Goal: Find specific page/section: Find specific page/section

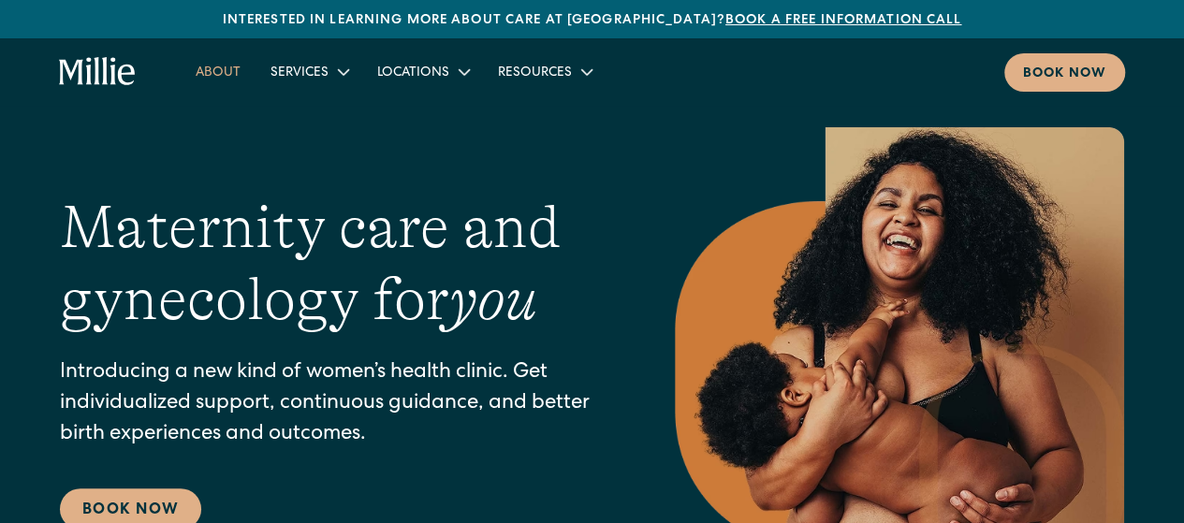
click at [225, 68] on link "About" at bounding box center [218, 71] width 75 height 31
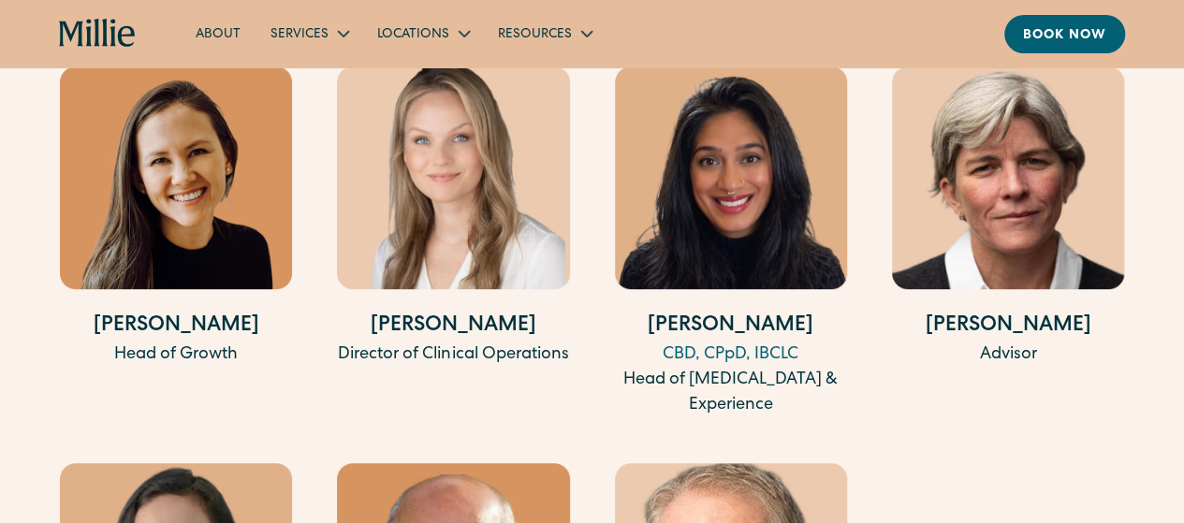
scroll to position [3955, 0]
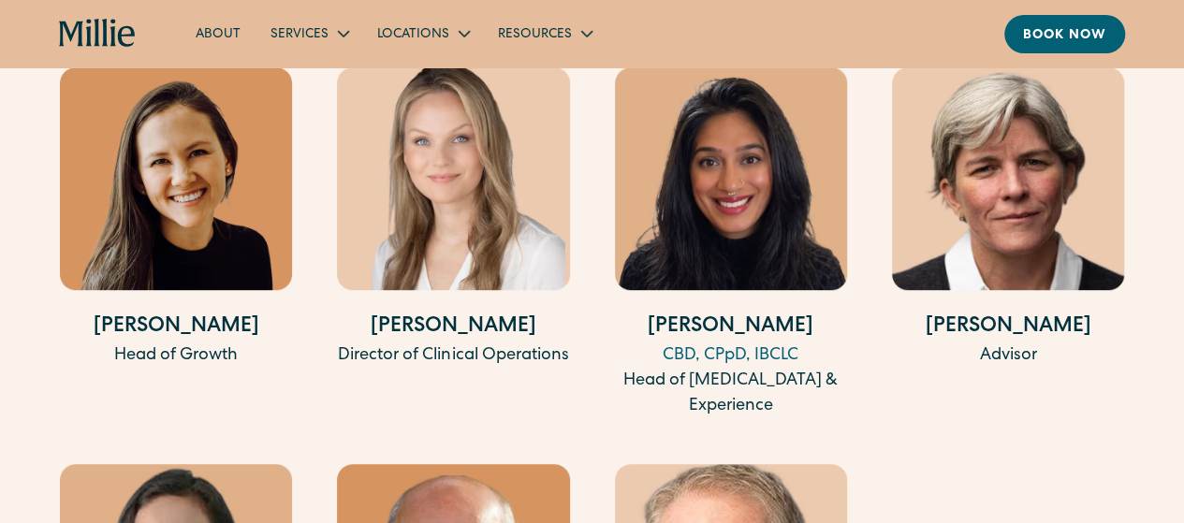
drag, startPoint x: 387, startPoint y: 333, endPoint x: 521, endPoint y: 336, distance: 133.8
click at [521, 336] on h4 "Patricia Bevitz" at bounding box center [453, 328] width 232 height 31
copy h4 "Patricia Bevitz"
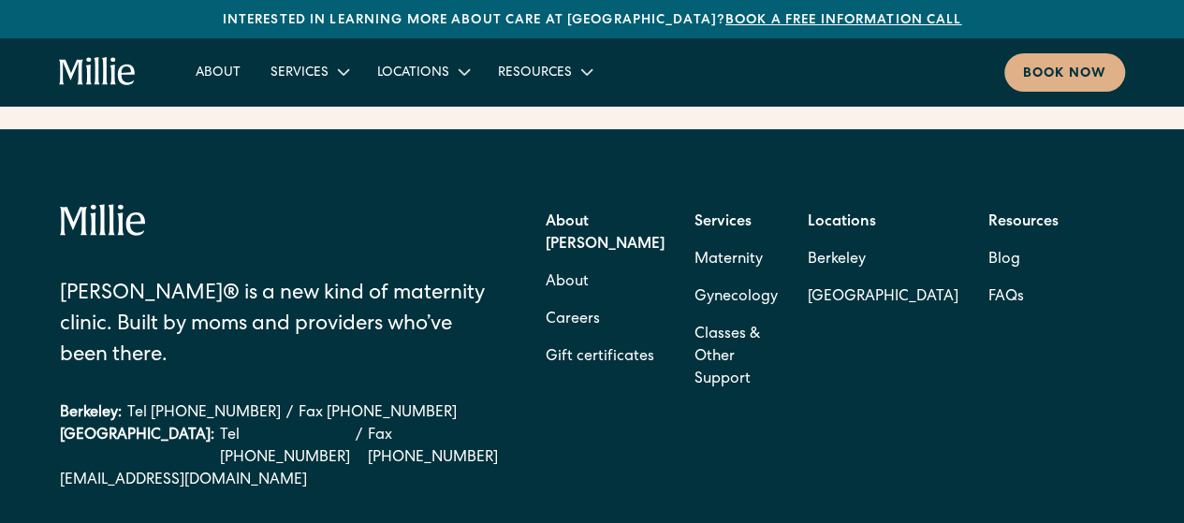
scroll to position [7565, 0]
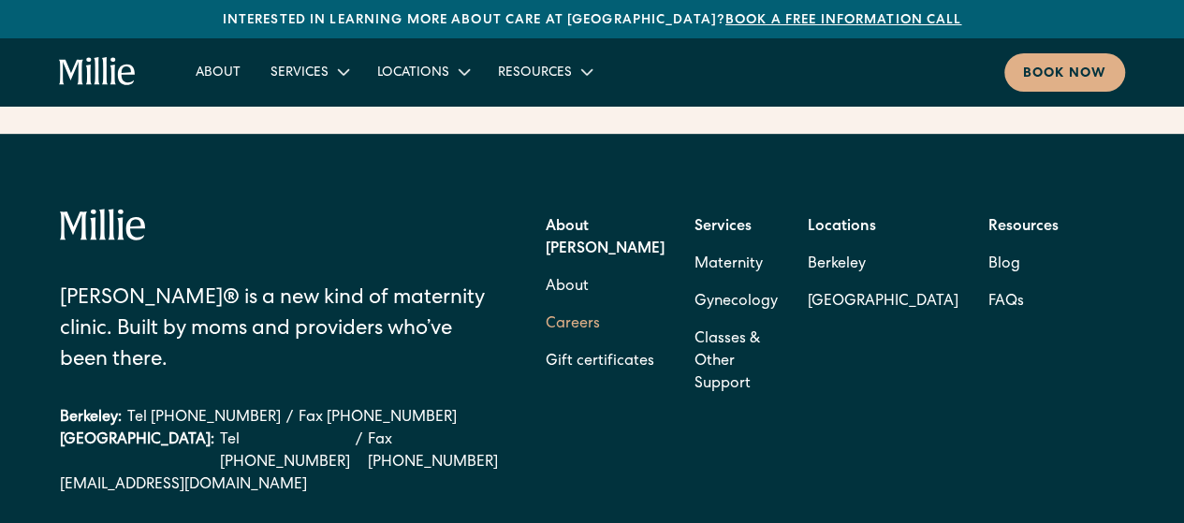
click at [593, 306] on link "Careers" at bounding box center [572, 324] width 54 height 37
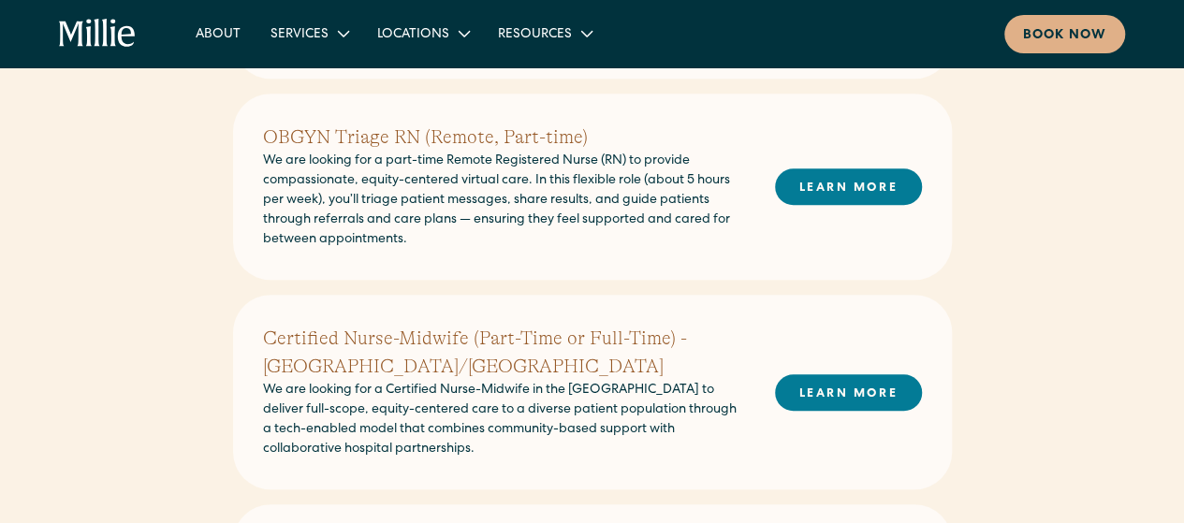
scroll to position [627, 0]
